Goal: Transaction & Acquisition: Purchase product/service

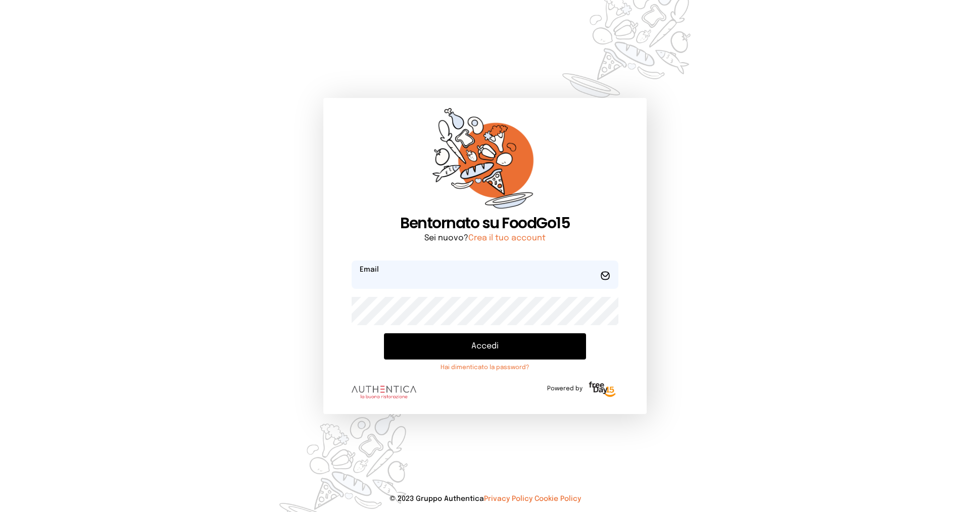
type input "**********"
click at [457, 339] on button "Accedi" at bounding box center [485, 346] width 202 height 26
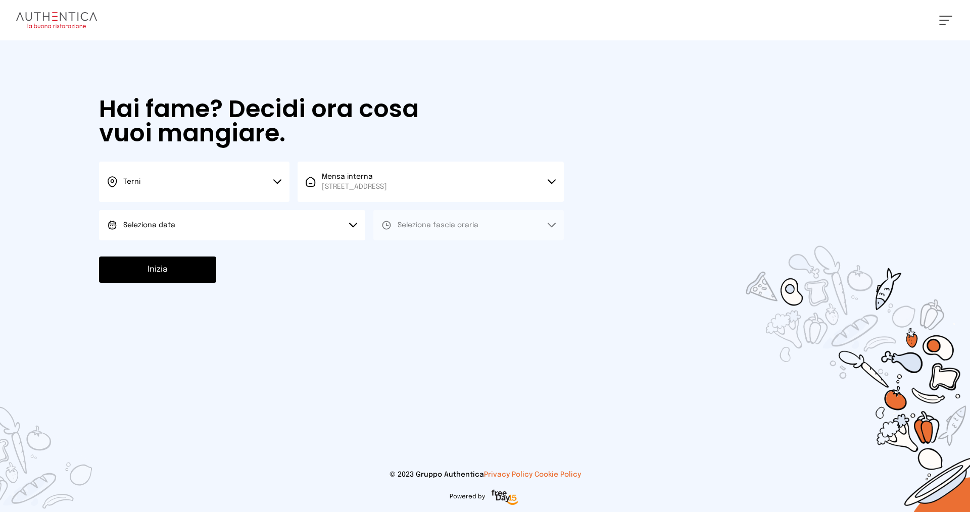
click at [305, 232] on button "Seleziona data" at bounding box center [232, 225] width 266 height 30
click at [292, 256] on li "[DATE], [DATE]" at bounding box center [232, 253] width 266 height 26
click at [445, 225] on span "Seleziona fascia oraria" at bounding box center [438, 225] width 81 height 7
click at [447, 247] on li "Pranzo" at bounding box center [468, 253] width 190 height 26
click at [173, 267] on button "Inizia" at bounding box center [157, 270] width 117 height 26
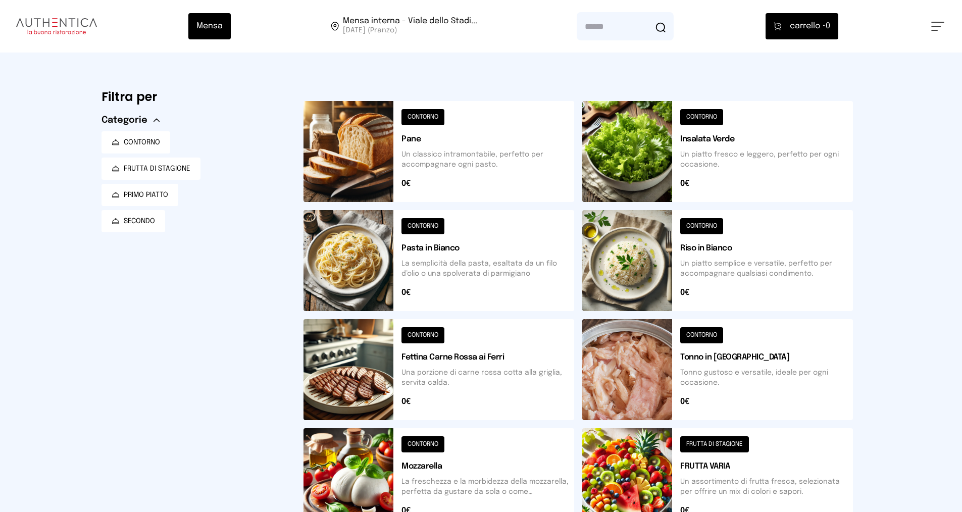
scroll to position [314, 0]
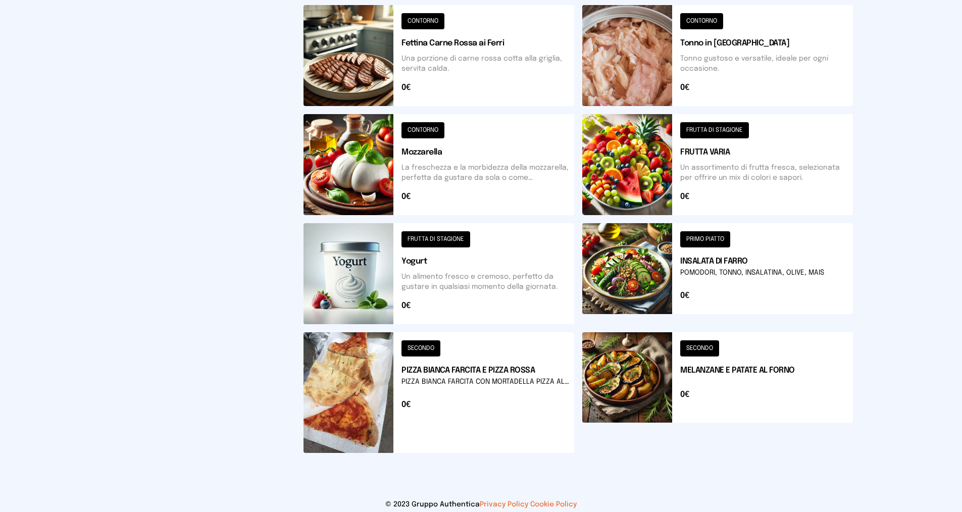
click at [702, 275] on button at bounding box center [717, 273] width 271 height 101
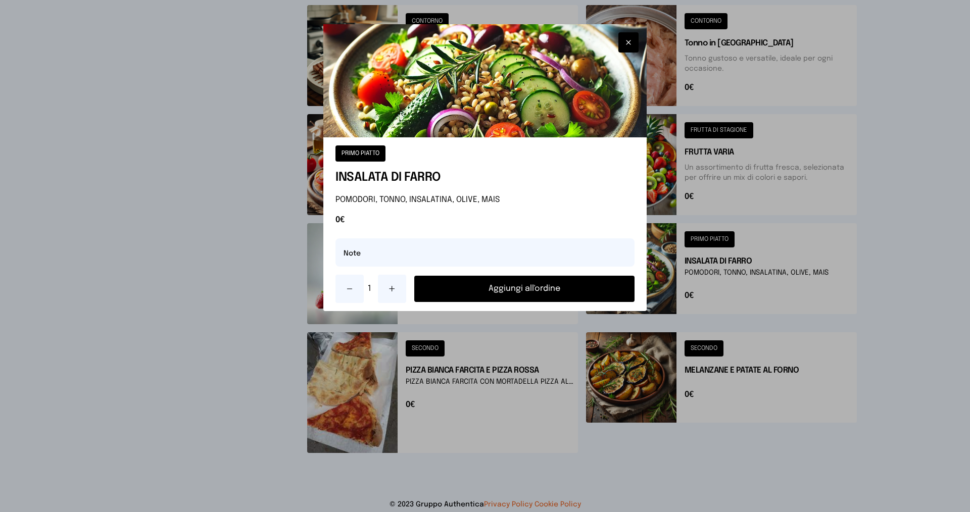
click at [571, 293] on button "Aggiungi all'ordine" at bounding box center [524, 289] width 220 height 26
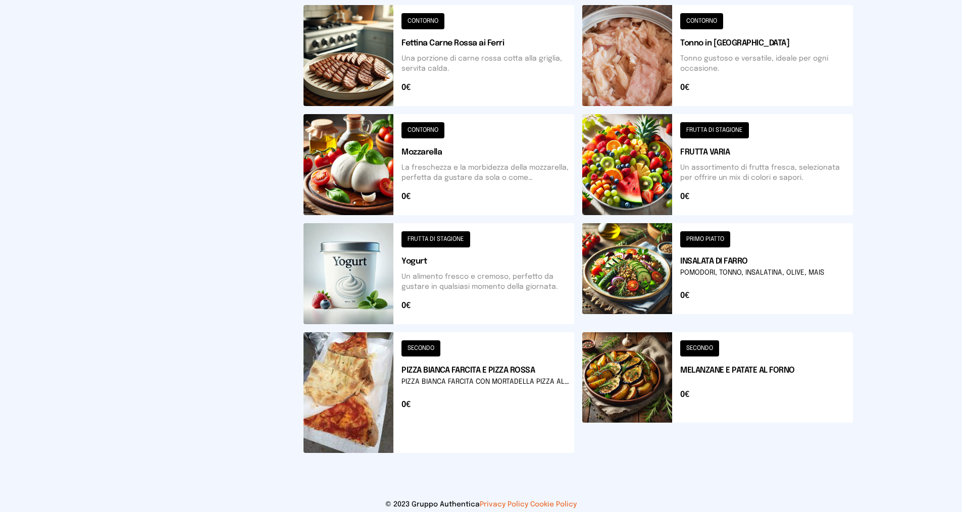
click at [444, 372] on button at bounding box center [439, 392] width 271 height 121
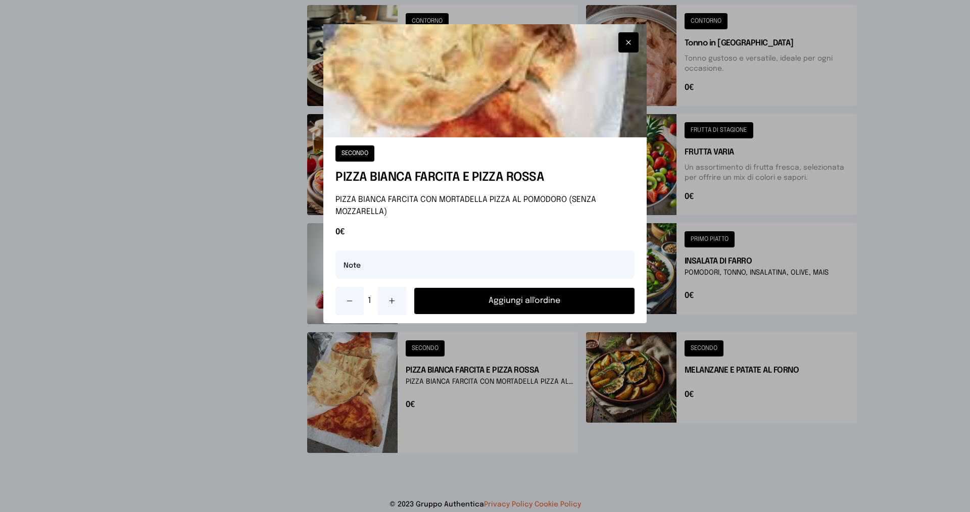
click at [399, 296] on button at bounding box center [392, 301] width 28 height 28
click at [492, 296] on button "Aggiungi all'ordine" at bounding box center [524, 301] width 220 height 26
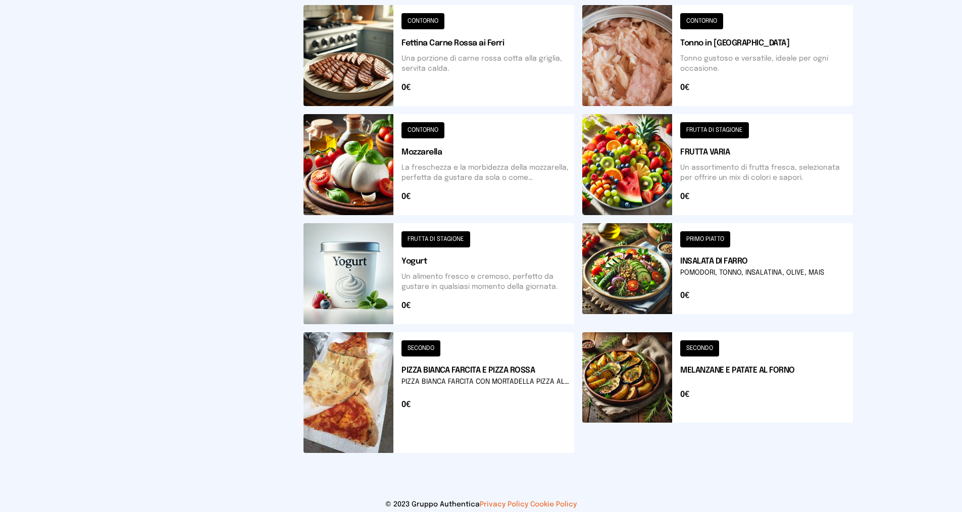
scroll to position [0, 0]
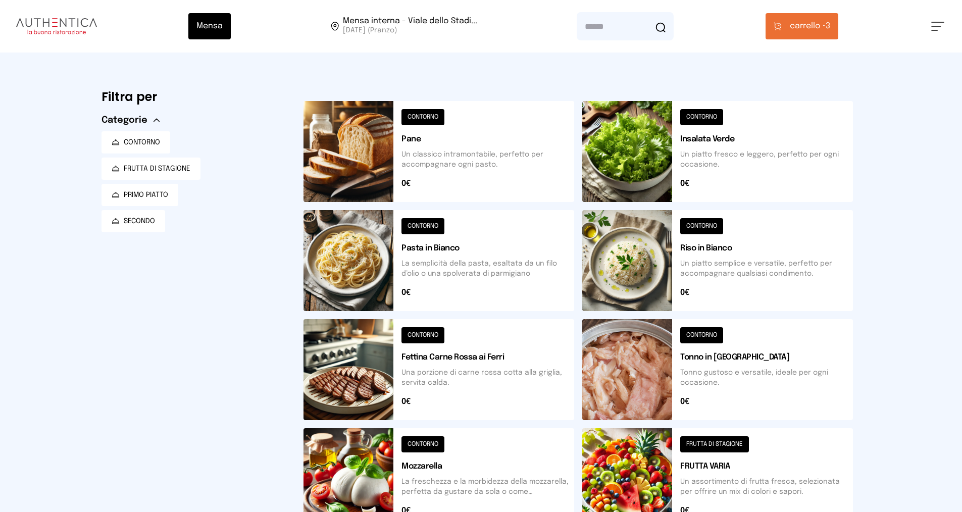
click at [807, 19] on button "carrello • 3" at bounding box center [802, 26] width 73 height 26
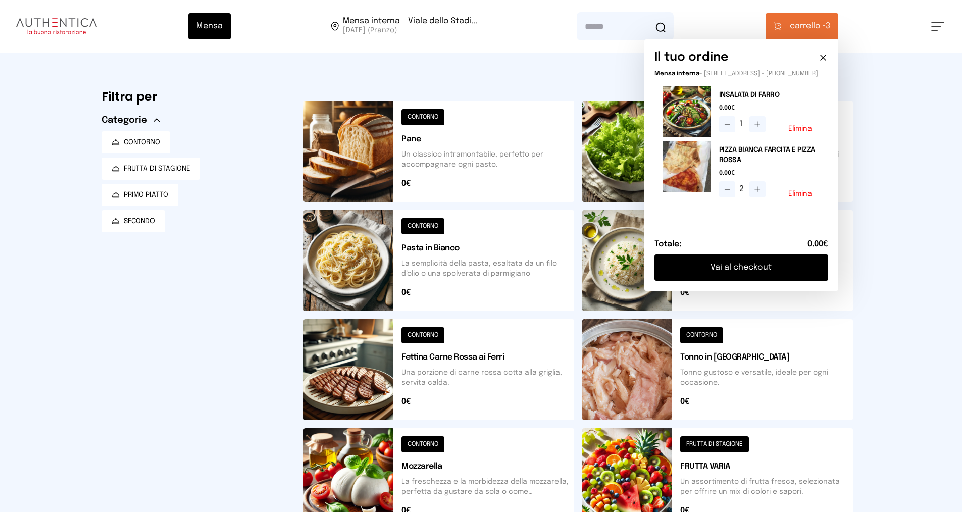
click at [753, 270] on button "Vai al checkout" at bounding box center [742, 268] width 174 height 26
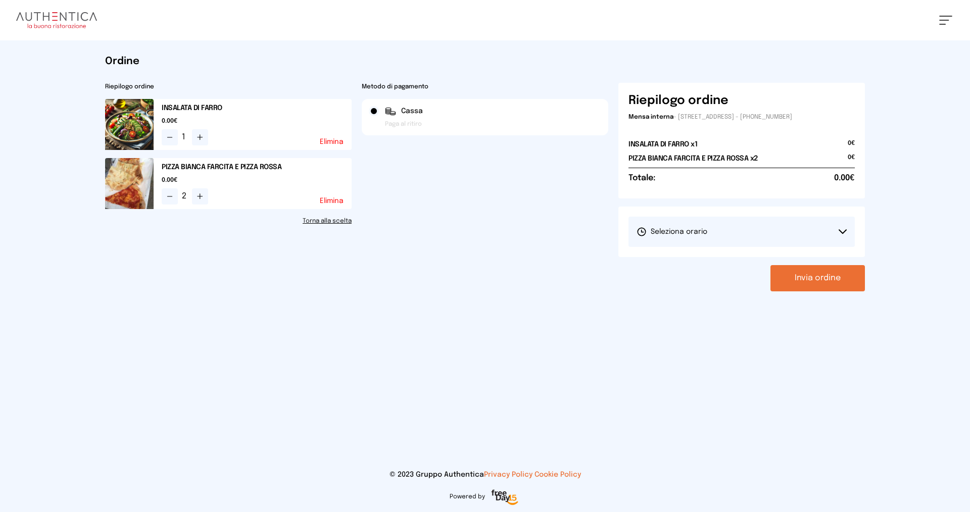
click at [750, 230] on button "Seleziona orario" at bounding box center [741, 232] width 226 height 30
click at [746, 249] on li "1° Turno (13:00 - 15:00)" at bounding box center [741, 260] width 226 height 26
click at [815, 280] on button "Invia ordine" at bounding box center [817, 278] width 94 height 26
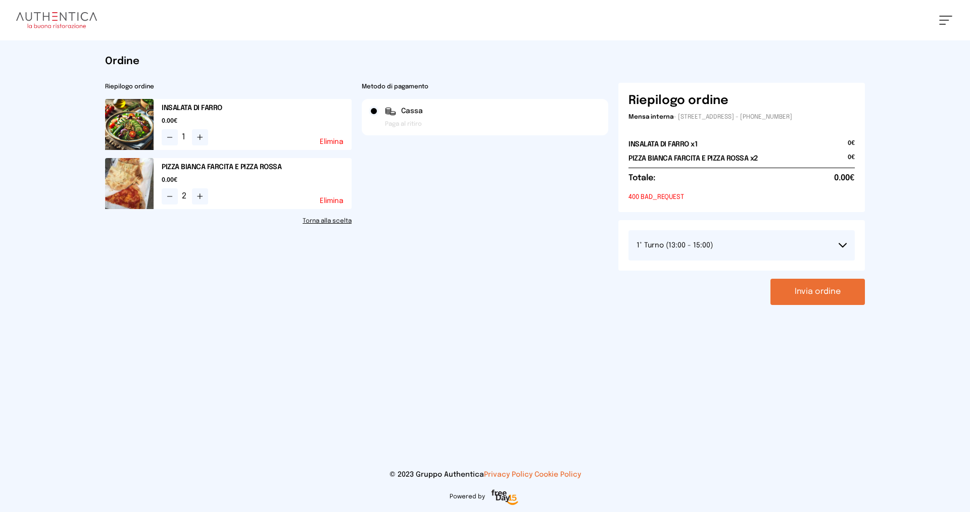
click at [816, 296] on button "Invia ordine" at bounding box center [817, 292] width 94 height 26
click at [784, 252] on button "1° Turno (13:00 - 15:00)" at bounding box center [741, 245] width 226 height 30
click at [785, 274] on li "1° Turno (13:00 - 15:00)" at bounding box center [741, 274] width 226 height 26
click at [643, 197] on small "400 BAD_REQUEST" at bounding box center [741, 197] width 226 height 10
click at [819, 295] on button "Invia ordine" at bounding box center [817, 292] width 94 height 26
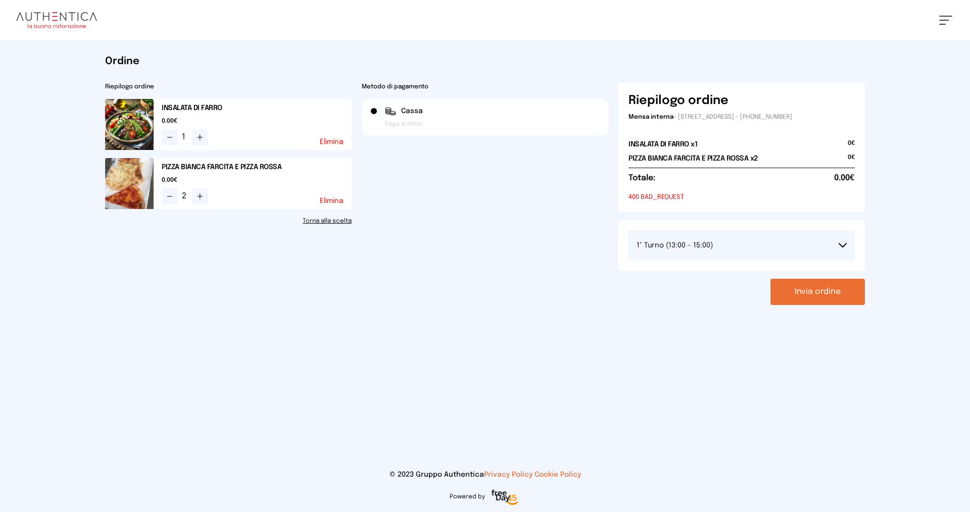
click at [345, 222] on link "Torna alla scelta" at bounding box center [228, 221] width 246 height 8
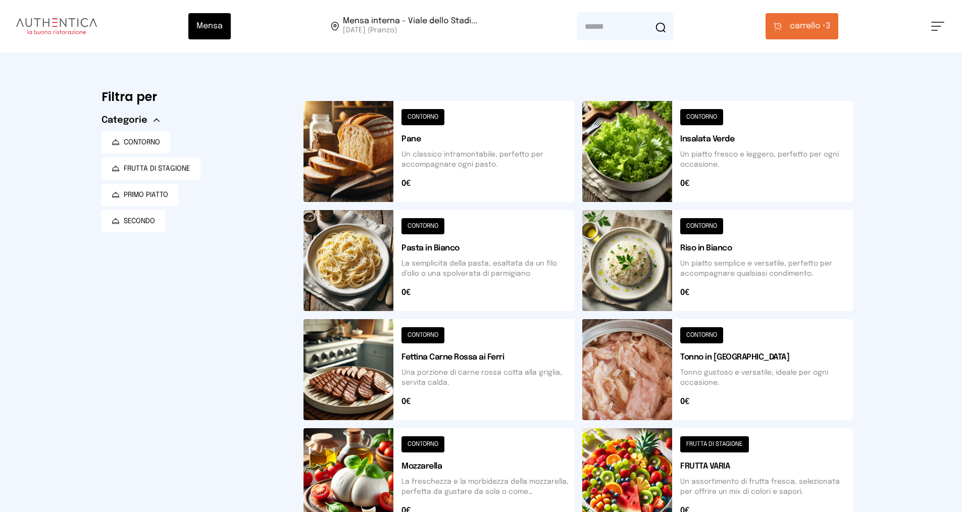
click at [811, 32] on button "carrello • 3" at bounding box center [802, 26] width 73 height 26
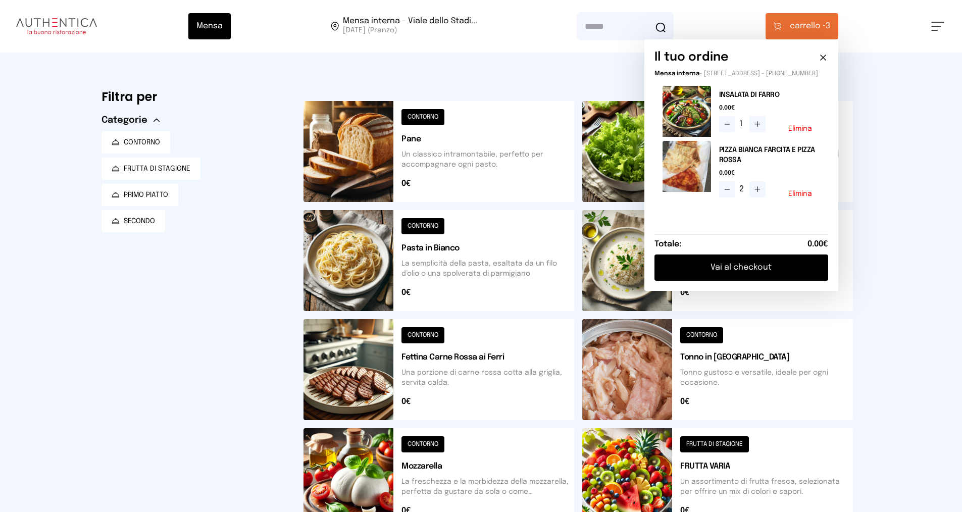
click at [785, 275] on button "Vai al checkout" at bounding box center [742, 268] width 174 height 26
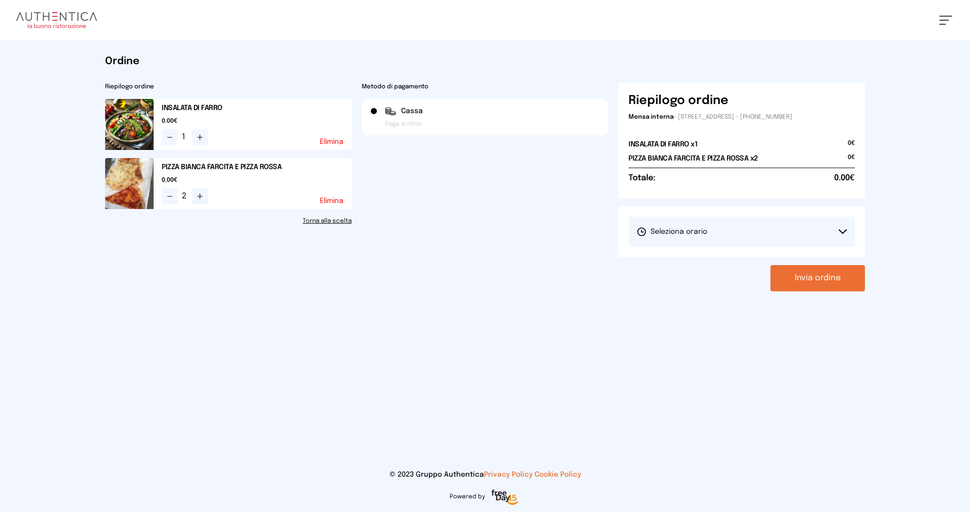
click at [758, 238] on button "Seleziona orario" at bounding box center [741, 232] width 226 height 30
click at [755, 264] on li "1° Turno (13:00 - 15:00)" at bounding box center [741, 260] width 226 height 26
click at [798, 277] on button "Invia ordine" at bounding box center [817, 278] width 94 height 26
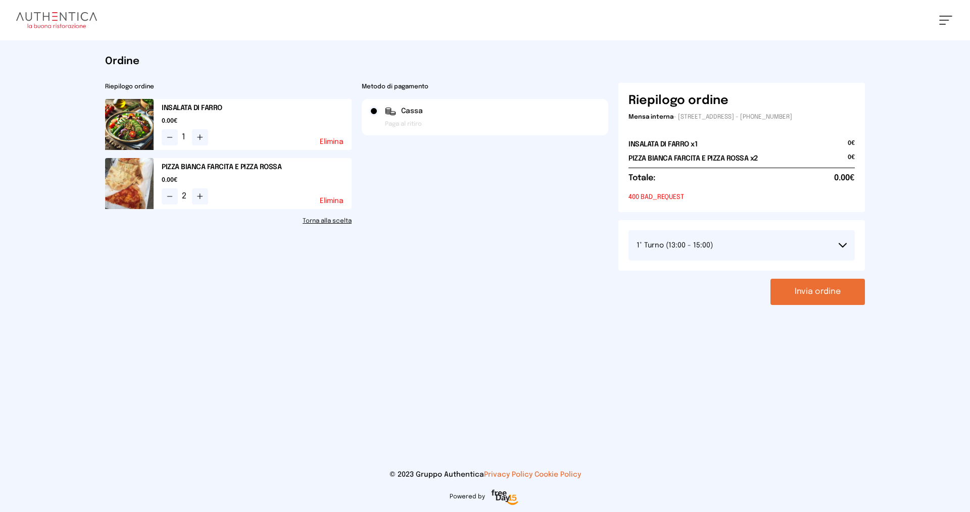
click at [333, 222] on link "Torna alla scelta" at bounding box center [228, 221] width 246 height 8
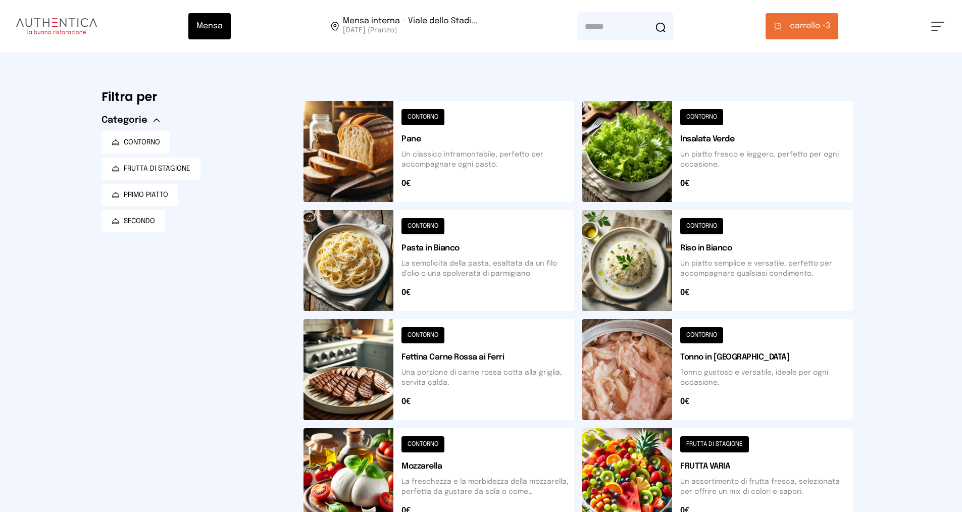
click at [803, 30] on span "carrello •" at bounding box center [808, 26] width 36 height 12
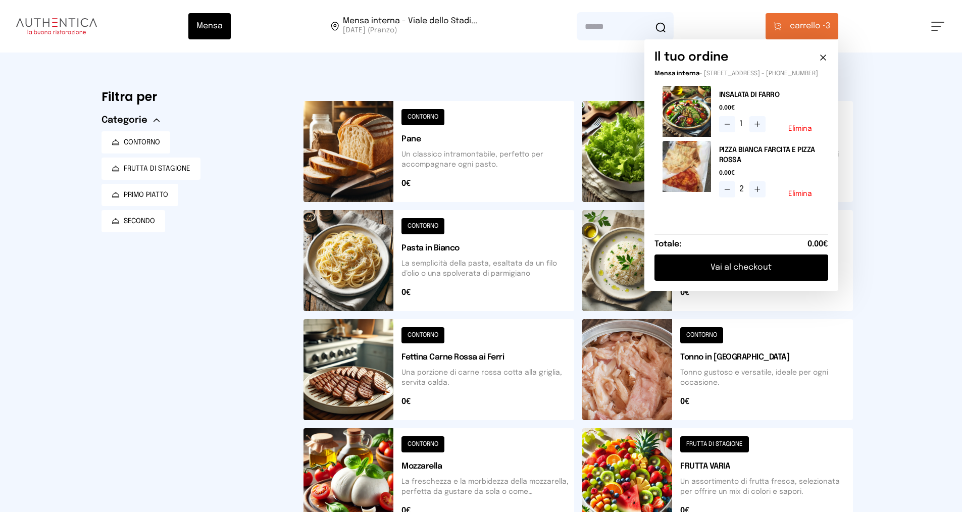
click at [732, 281] on button "Vai al checkout" at bounding box center [742, 268] width 174 height 26
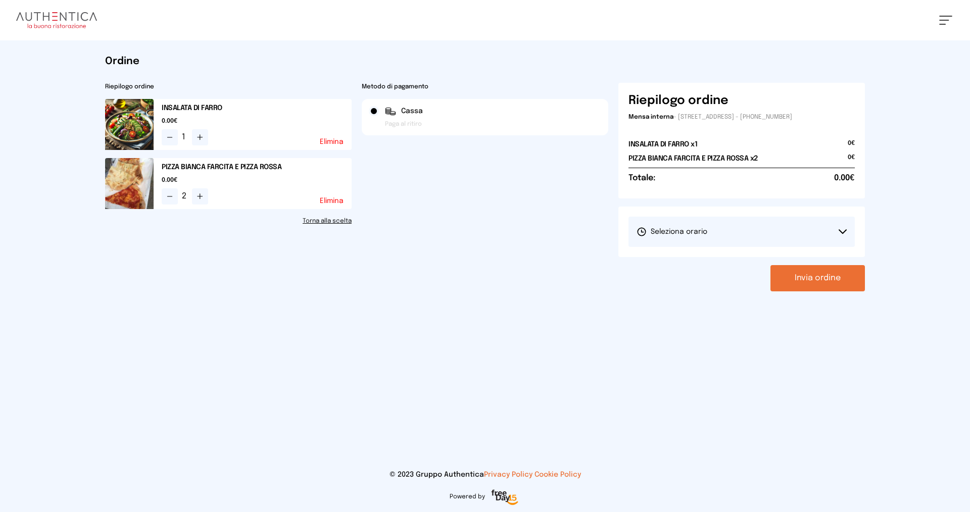
click at [733, 236] on button "Seleziona orario" at bounding box center [741, 232] width 226 height 30
click at [731, 267] on li "1° Turno (13:00 - 15:00)" at bounding box center [741, 260] width 226 height 26
click at [790, 271] on button "Invia ordine" at bounding box center [817, 278] width 94 height 26
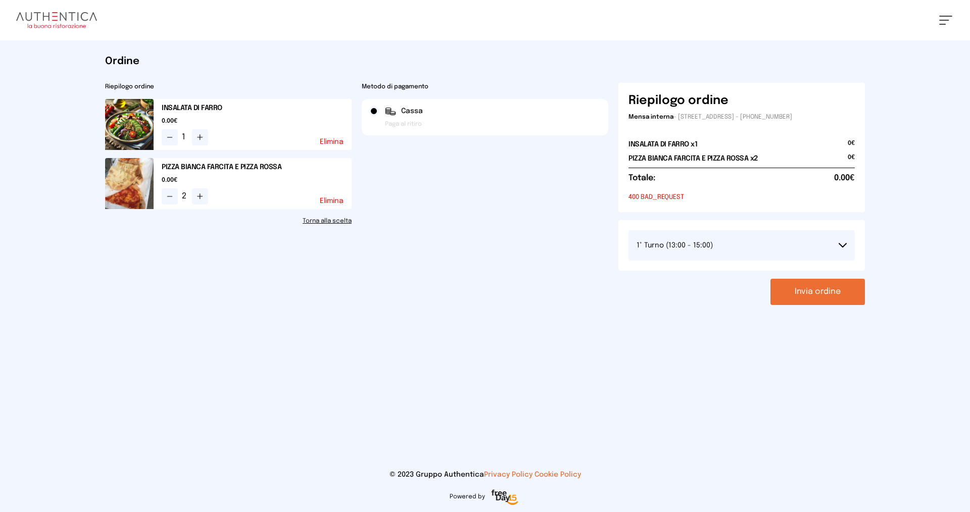
click at [690, 254] on button "1° Turno (13:00 - 15:00)" at bounding box center [741, 245] width 226 height 30
click at [692, 276] on span "1° Turno (13:00 - 15:00)" at bounding box center [674, 274] width 76 height 10
click at [323, 222] on link "Torna alla scelta" at bounding box center [228, 221] width 246 height 8
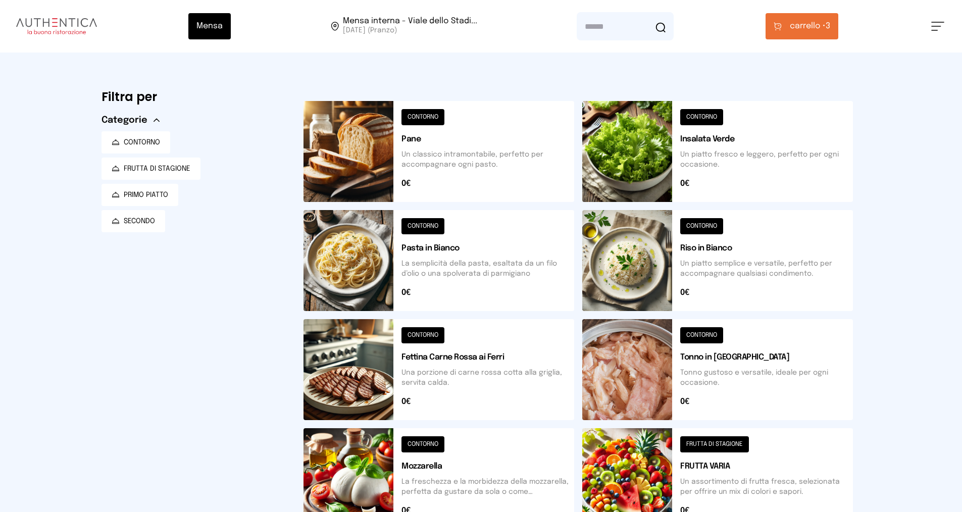
click at [817, 28] on span "carrello •" at bounding box center [808, 26] width 36 height 12
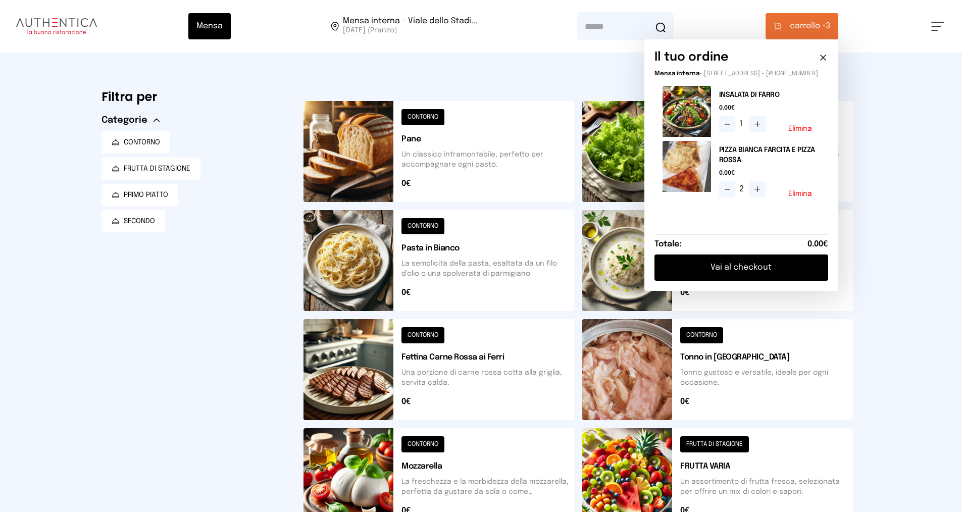
click at [727, 193] on icon at bounding box center [727, 189] width 8 height 8
click at [828, 54] on icon at bounding box center [823, 58] width 10 height 10
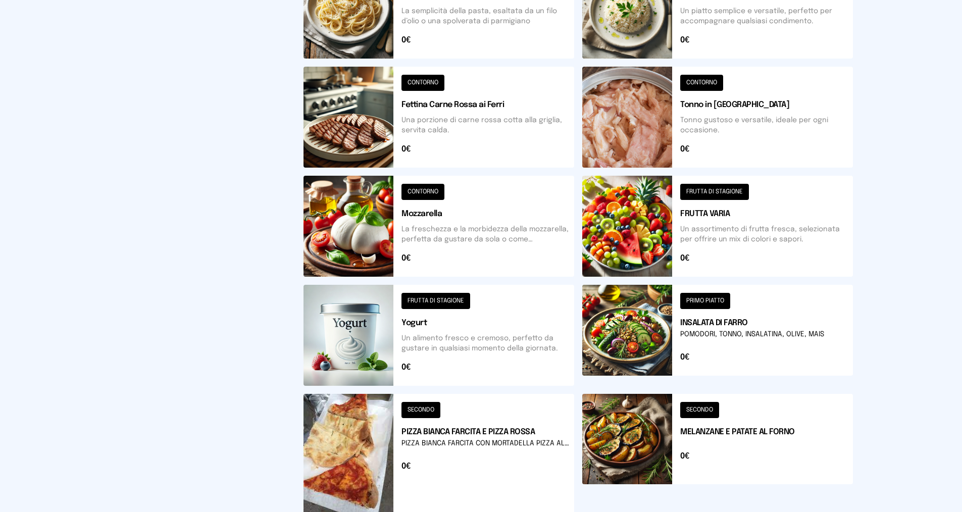
scroll to position [344, 0]
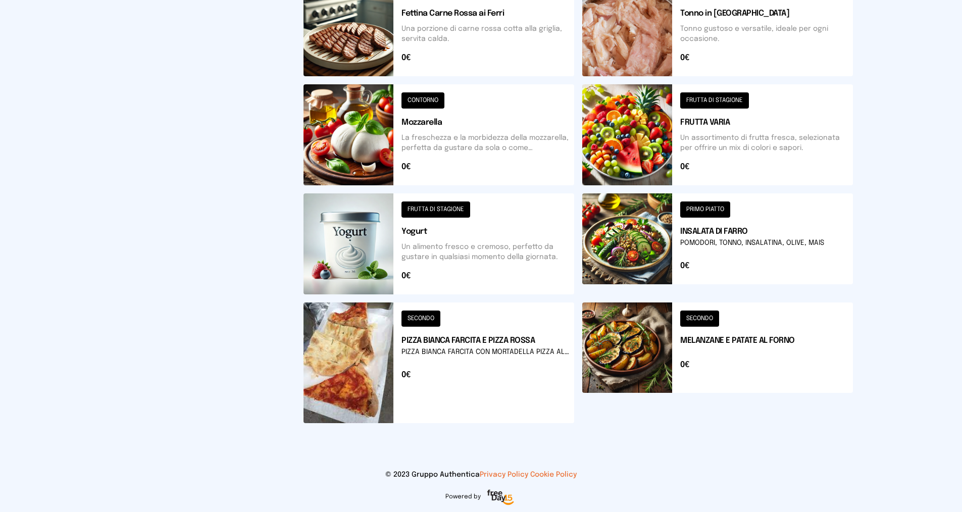
click at [711, 339] on button at bounding box center [717, 363] width 271 height 121
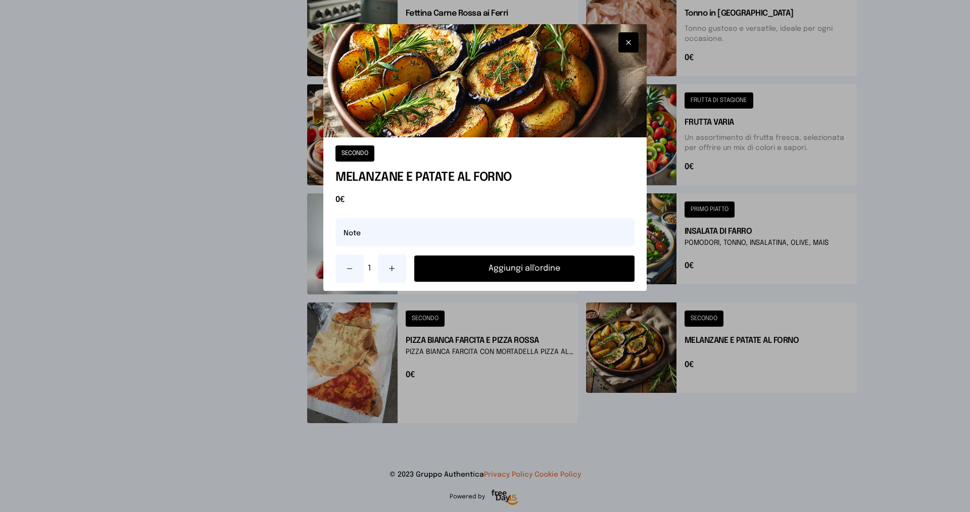
click at [501, 266] on button "Aggiungi all'ordine" at bounding box center [524, 269] width 220 height 26
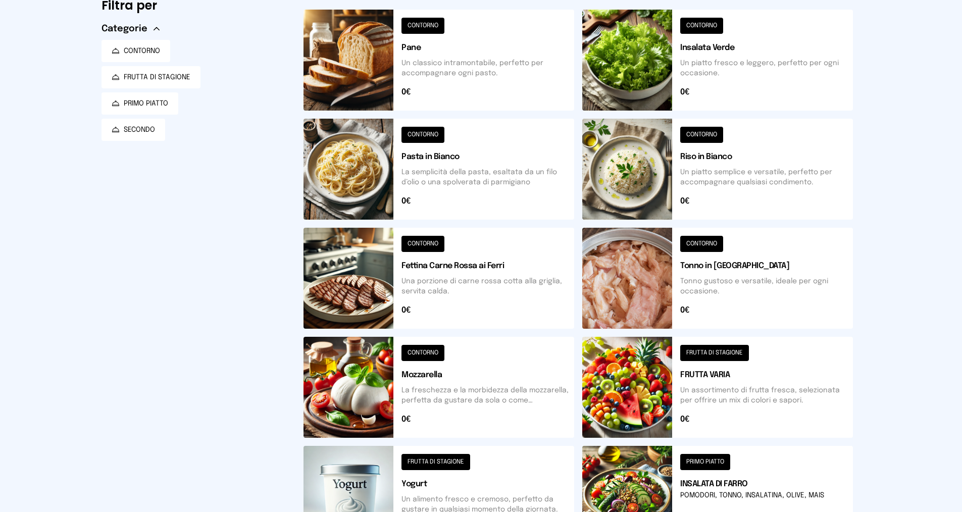
scroll to position [0, 0]
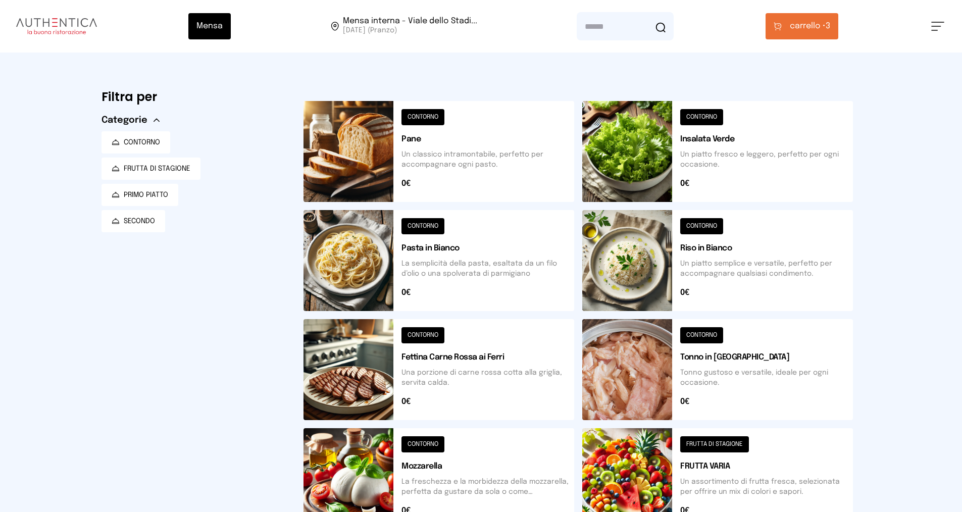
click at [801, 26] on span "carrello •" at bounding box center [808, 26] width 36 height 12
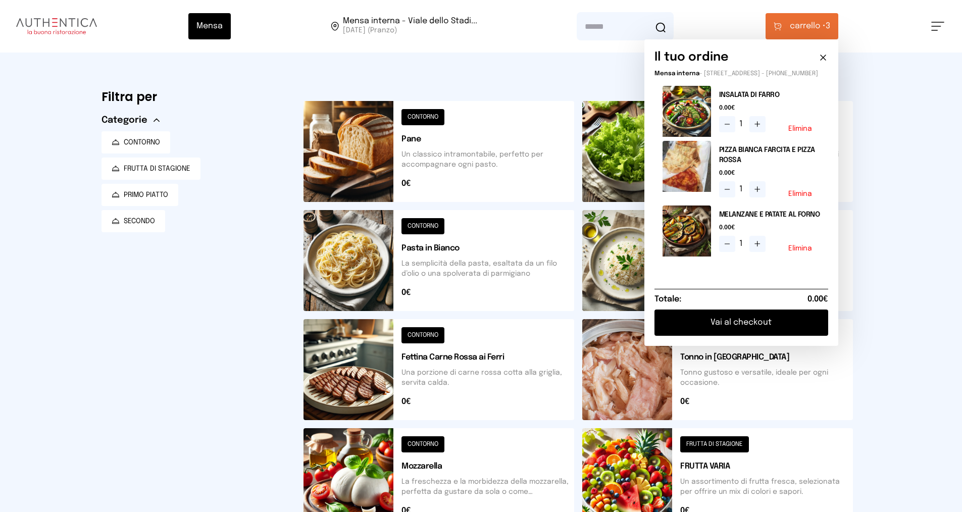
click at [749, 333] on button "Vai al checkout" at bounding box center [742, 323] width 174 height 26
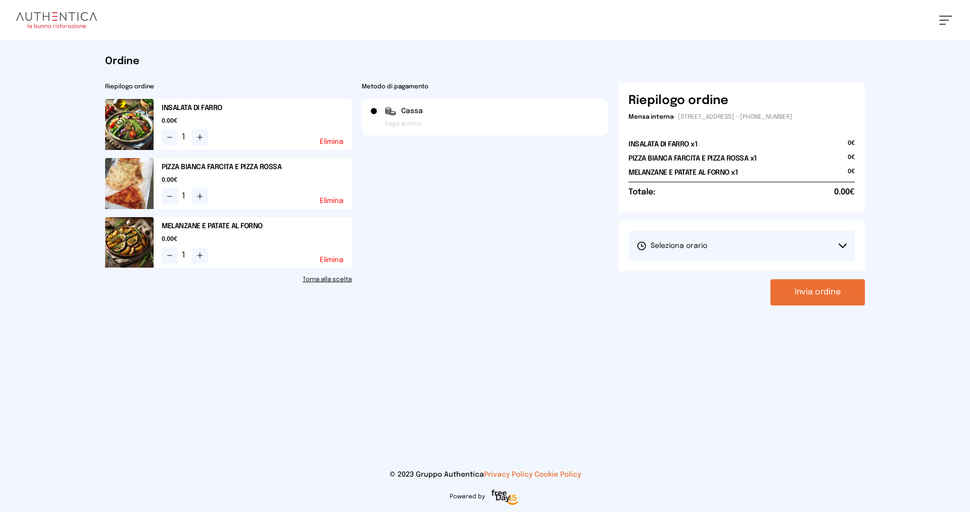
click at [749, 246] on button "Seleziona orario" at bounding box center [741, 246] width 226 height 30
click at [728, 274] on li "1° Turno (13:00 - 15:00)" at bounding box center [741, 274] width 226 height 26
click at [789, 290] on button "Invia ordine" at bounding box center [817, 292] width 94 height 26
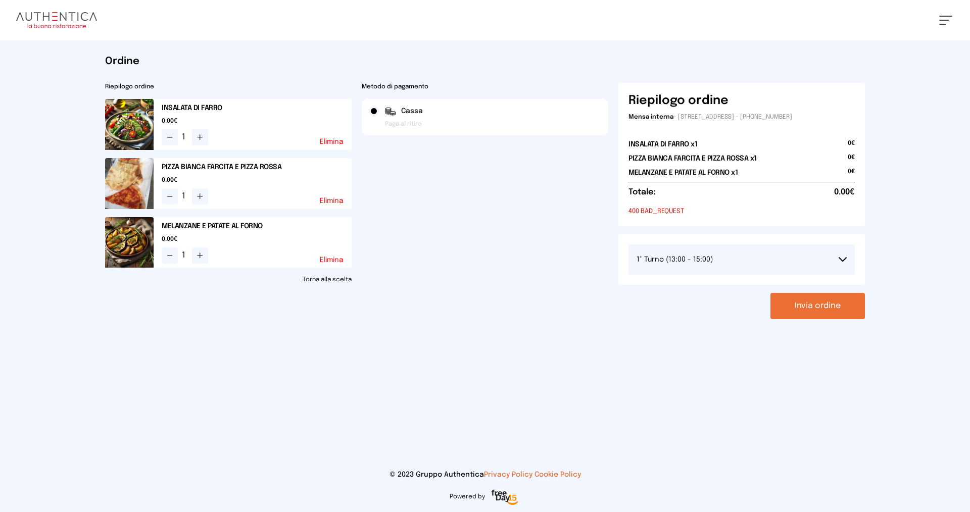
click at [326, 280] on link "Torna alla scelta" at bounding box center [228, 280] width 246 height 8
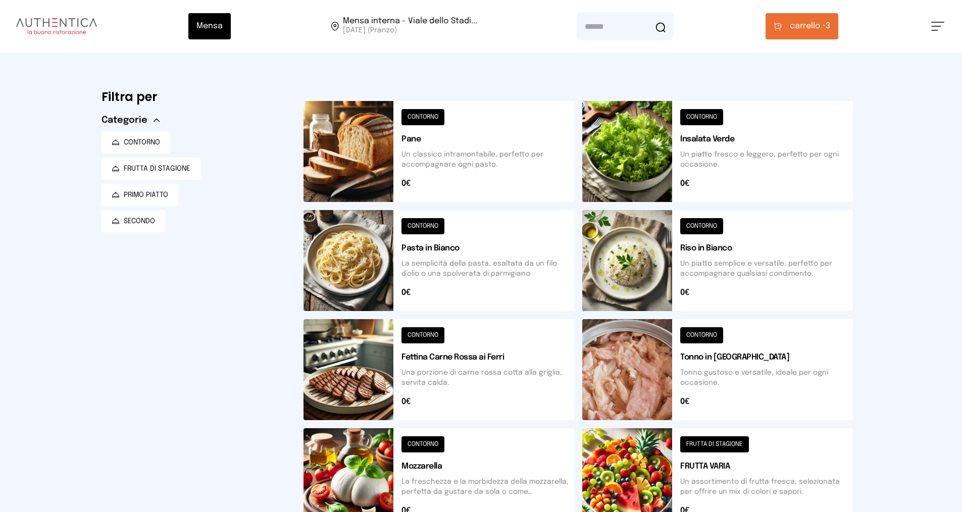
click at [940, 26] on span at bounding box center [936, 26] width 10 height 1
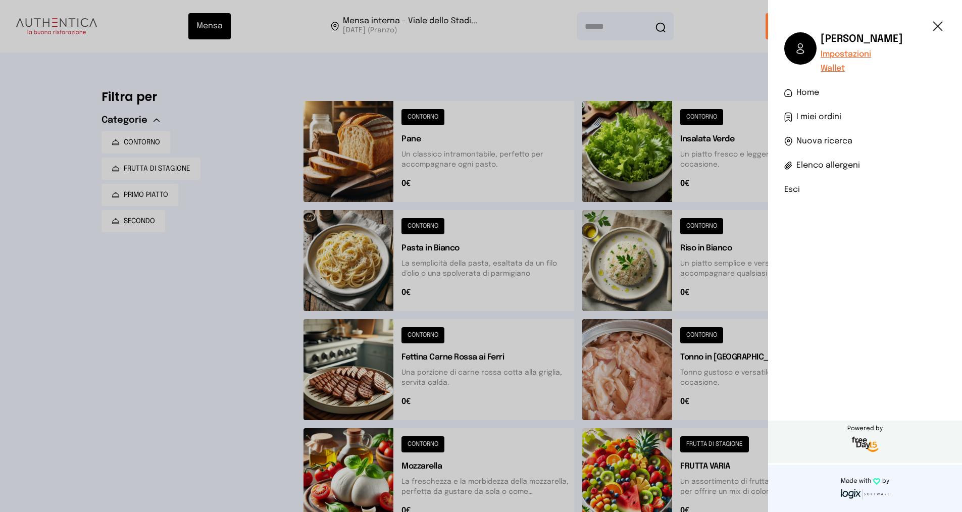
click at [806, 181] on ul "[PERSON_NAME] Impostazioni Wallet Home I miei ordini Nuova ricerca Elenco aller…" at bounding box center [865, 114] width 162 height 164
click at [804, 187] on li "Esci" at bounding box center [865, 190] width 162 height 12
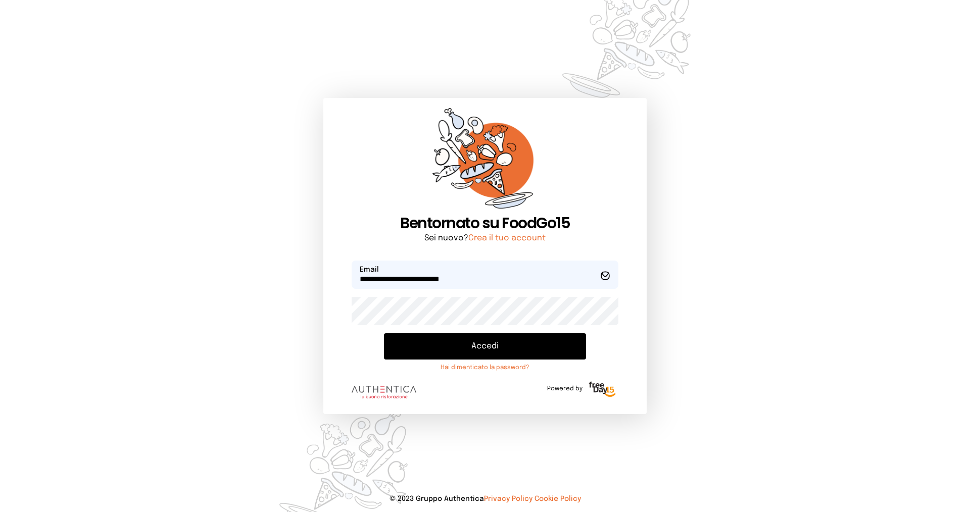
click at [477, 344] on button "Accedi" at bounding box center [485, 346] width 202 height 26
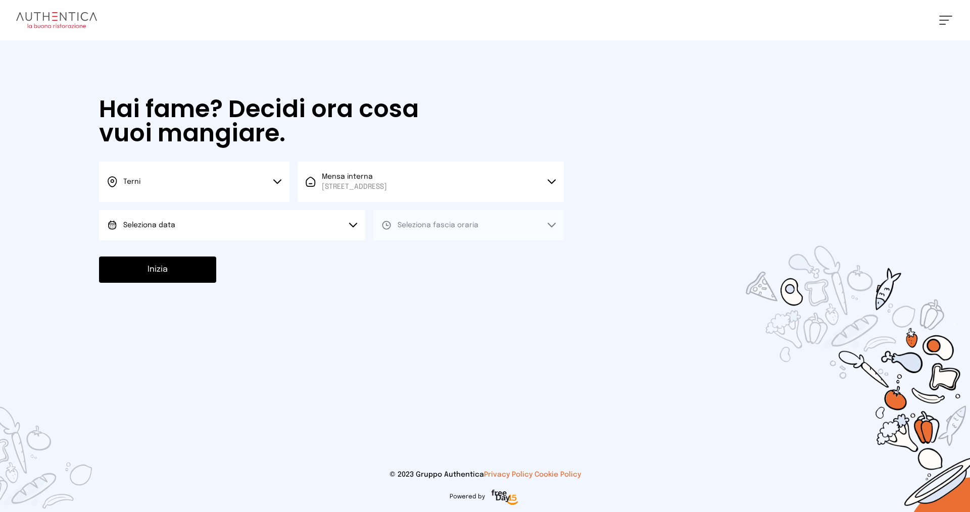
click at [296, 224] on button "Seleziona data" at bounding box center [232, 225] width 266 height 30
click at [279, 254] on li "[DATE], [DATE]" at bounding box center [232, 253] width 266 height 26
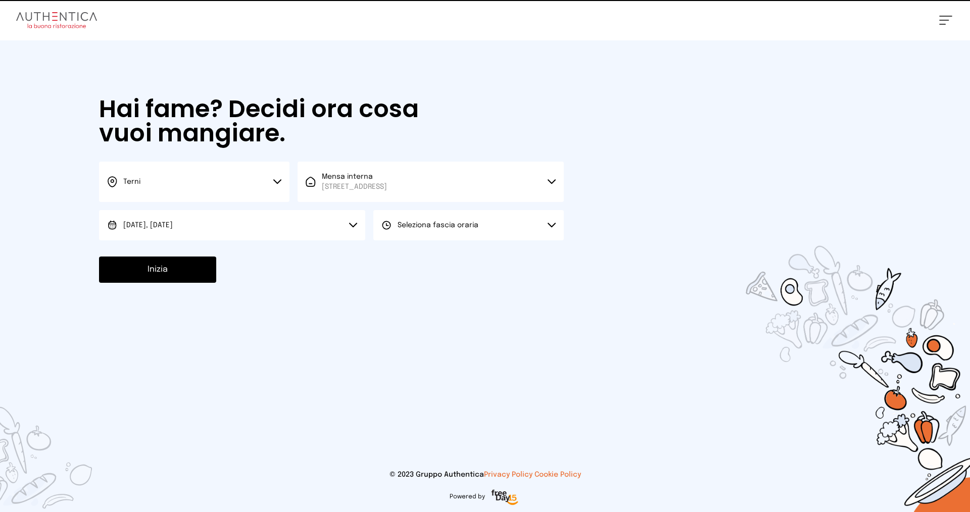
click at [426, 223] on span "Seleziona fascia oraria" at bounding box center [438, 225] width 81 height 7
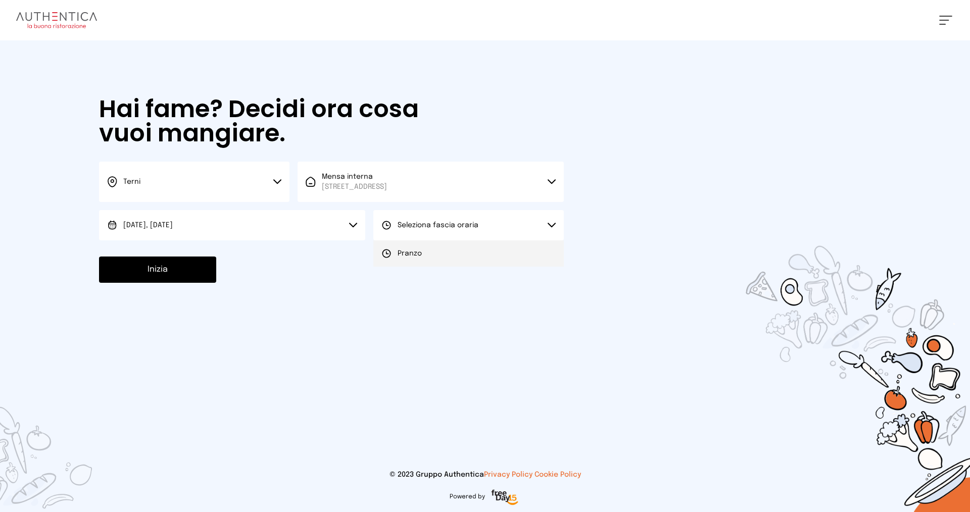
click at [428, 246] on li "Pranzo" at bounding box center [468, 253] width 190 height 26
click at [176, 274] on button "Inizia" at bounding box center [157, 270] width 117 height 26
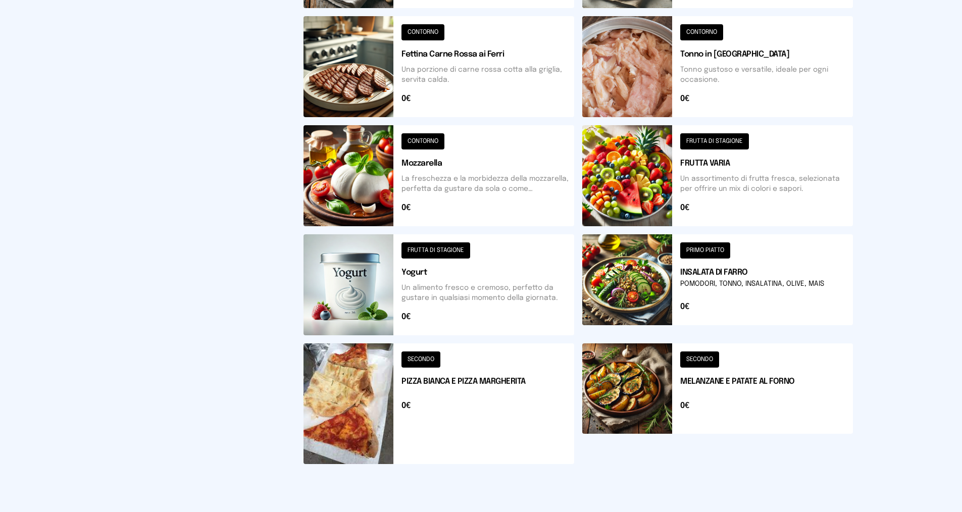
scroll to position [344, 0]
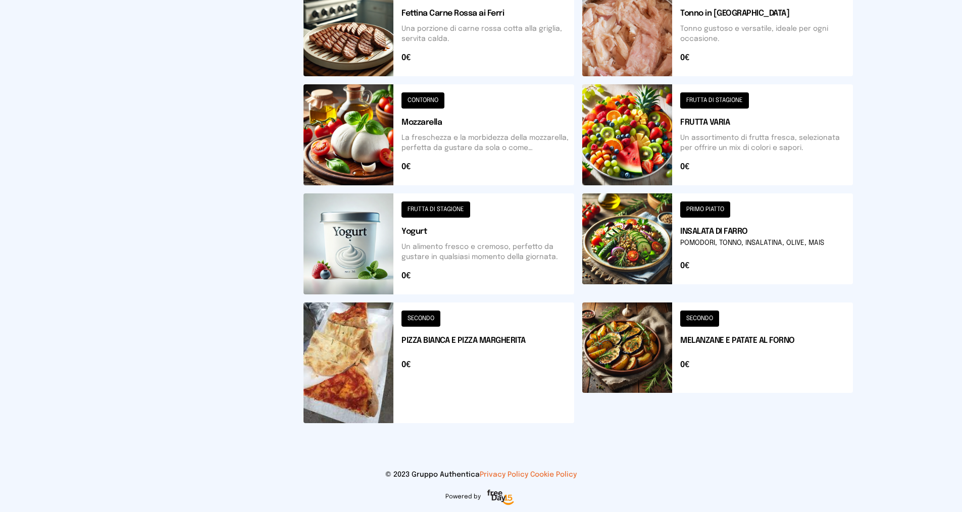
click at [739, 223] on button at bounding box center [717, 243] width 271 height 101
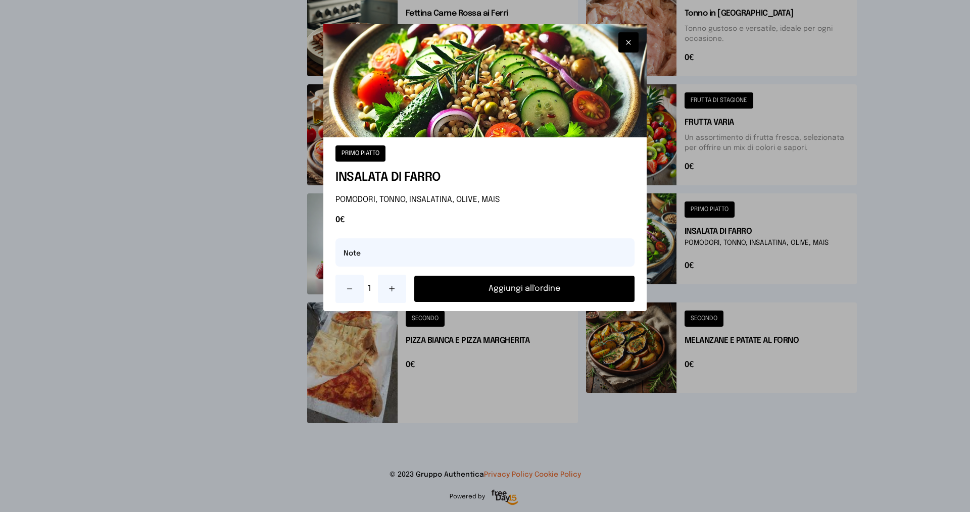
click at [528, 292] on button "Aggiungi all'ordine" at bounding box center [524, 289] width 220 height 26
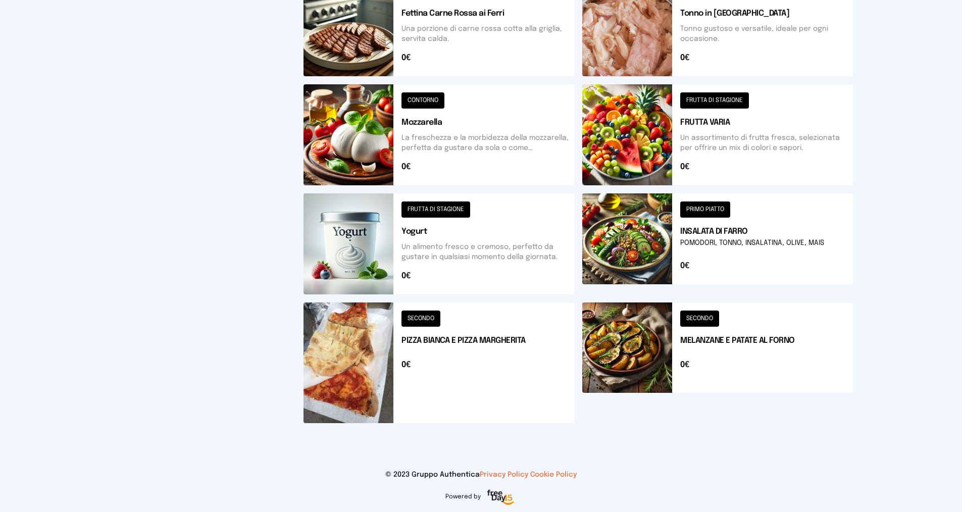
click at [494, 345] on button at bounding box center [439, 363] width 271 height 121
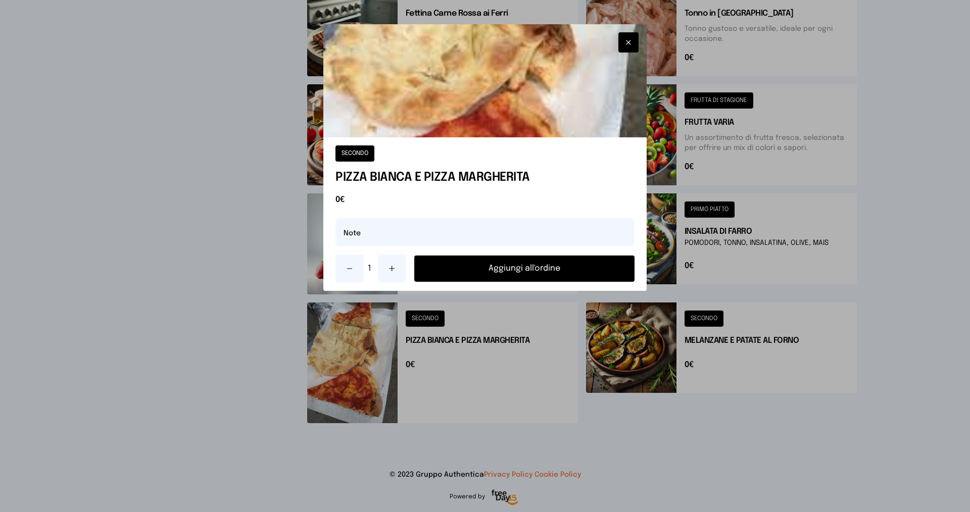
click at [398, 271] on button at bounding box center [392, 269] width 28 height 28
click at [505, 267] on button "Aggiungi all'ordine" at bounding box center [524, 269] width 220 height 26
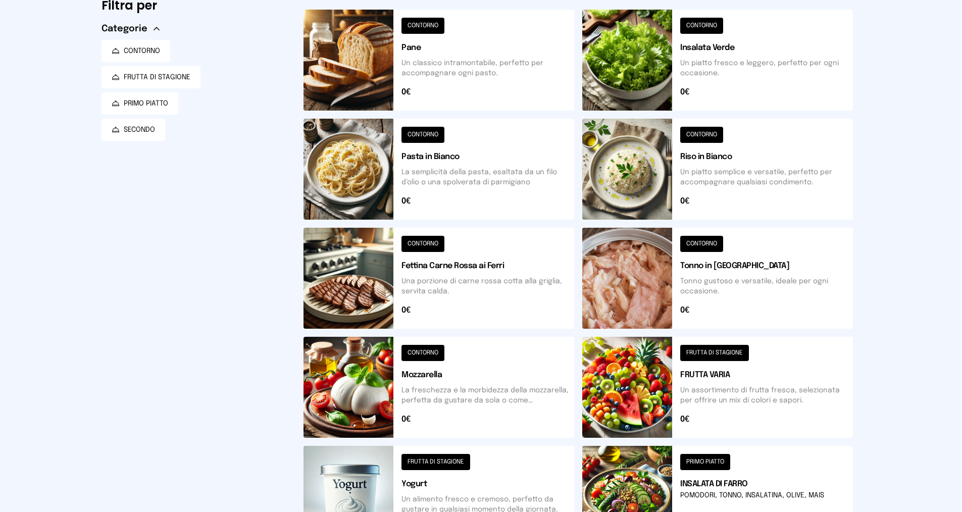
scroll to position [0, 0]
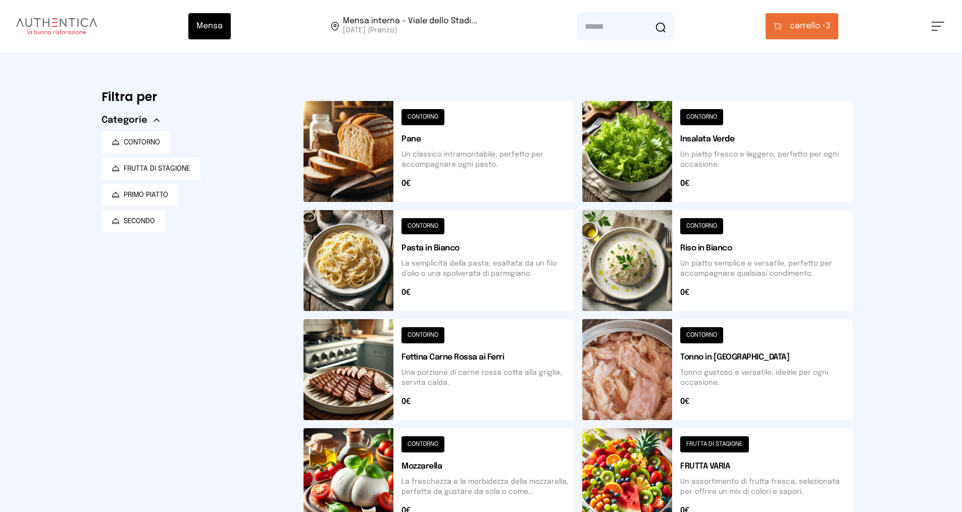
click at [780, 29] on icon at bounding box center [777, 26] width 7 height 6
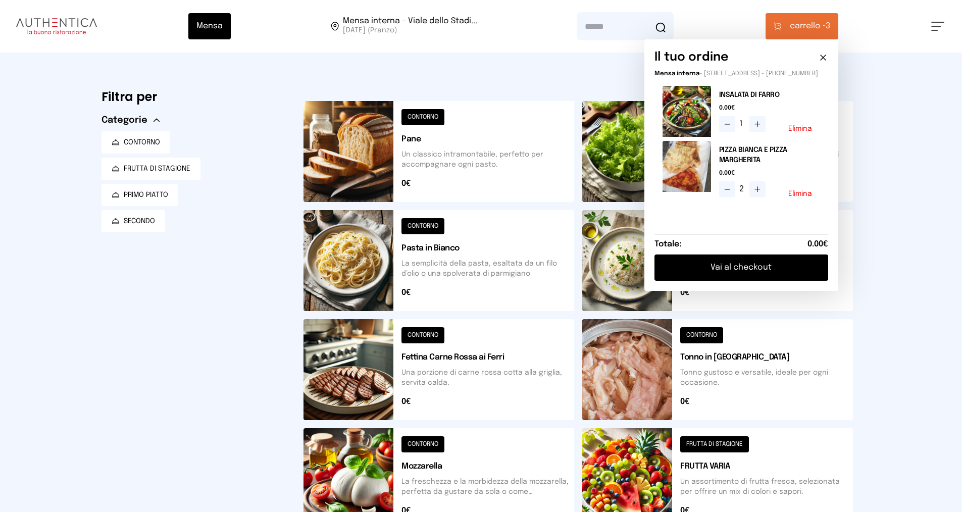
click at [747, 275] on button "Vai al checkout" at bounding box center [742, 268] width 174 height 26
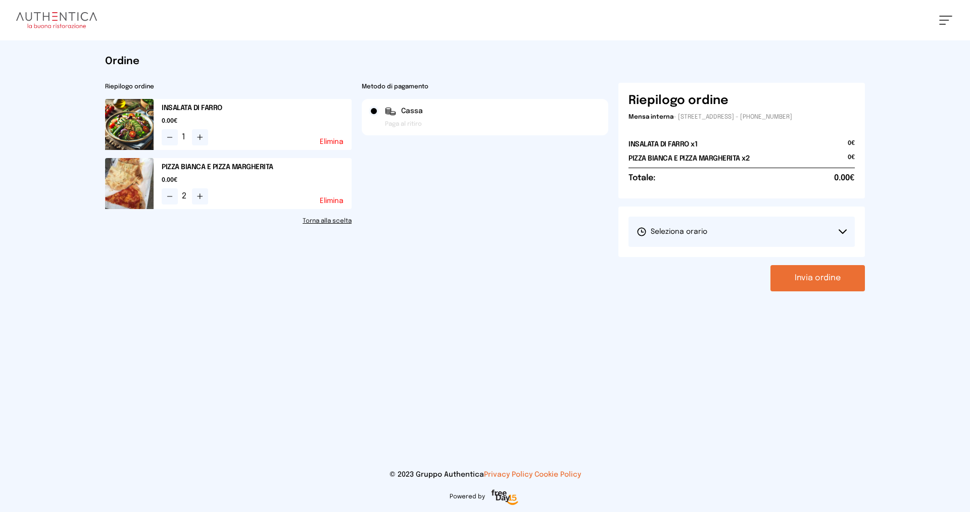
click at [724, 239] on button "Seleziona orario" at bounding box center [741, 232] width 226 height 30
click at [724, 249] on li "1° Turno (13:00 - 15:00)" at bounding box center [741, 260] width 226 height 26
click at [784, 271] on button "Invia ordine" at bounding box center [817, 278] width 94 height 26
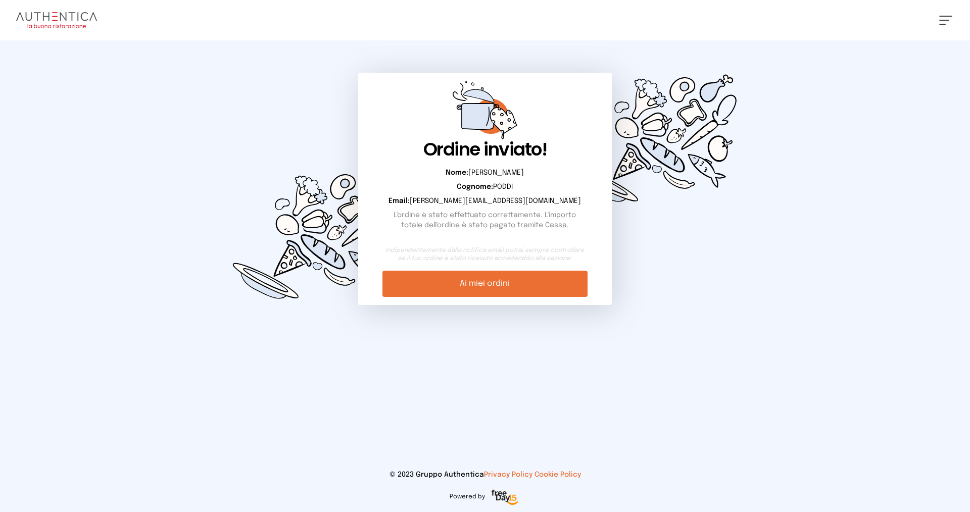
click at [523, 287] on link "Ai miei ordini" at bounding box center [484, 284] width 205 height 26
